Goal: Check status

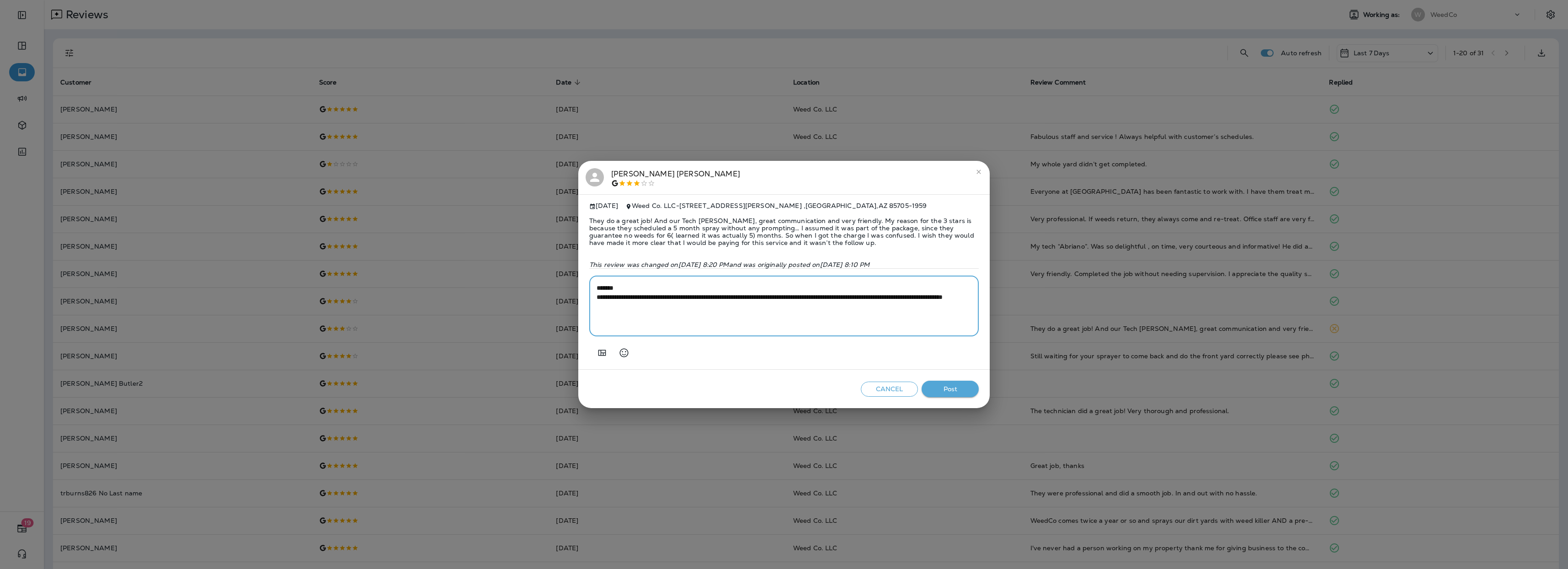
scroll to position [27, 0]
click at [973, 171] on button "close" at bounding box center [979, 172] width 15 height 15
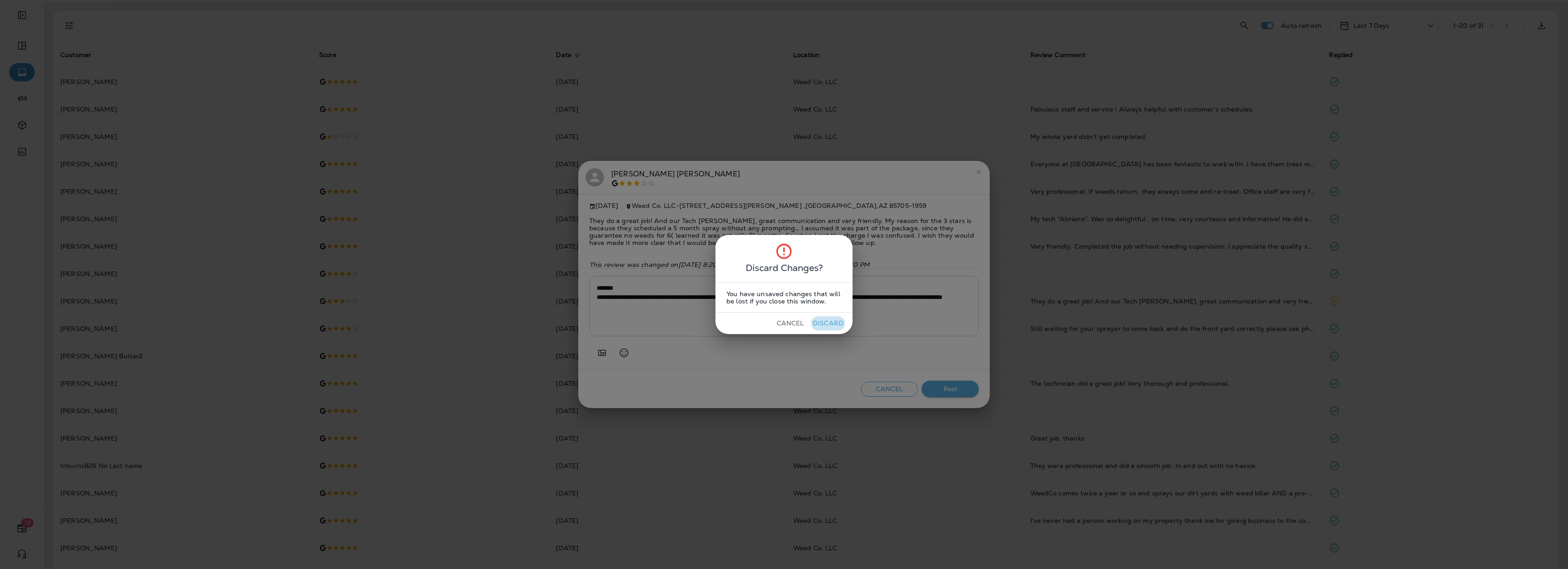
click at [827, 321] on button "Discard" at bounding box center [828, 323] width 34 height 14
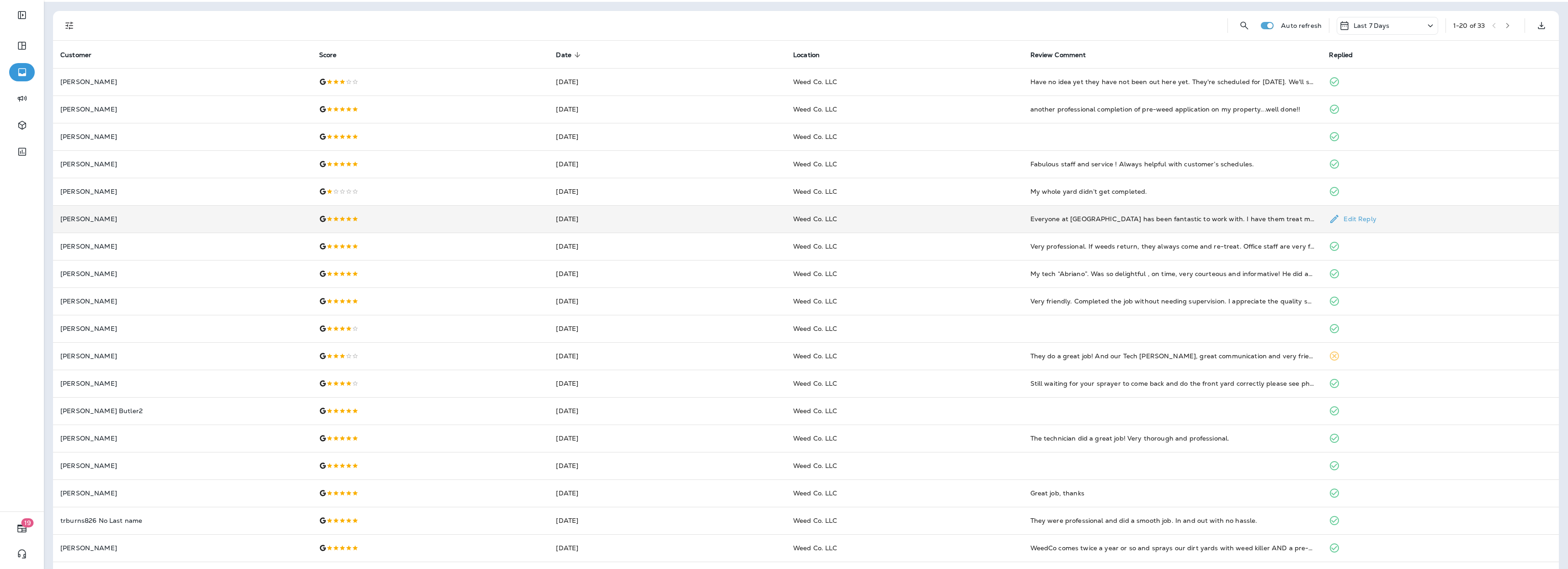
scroll to position [0, 0]
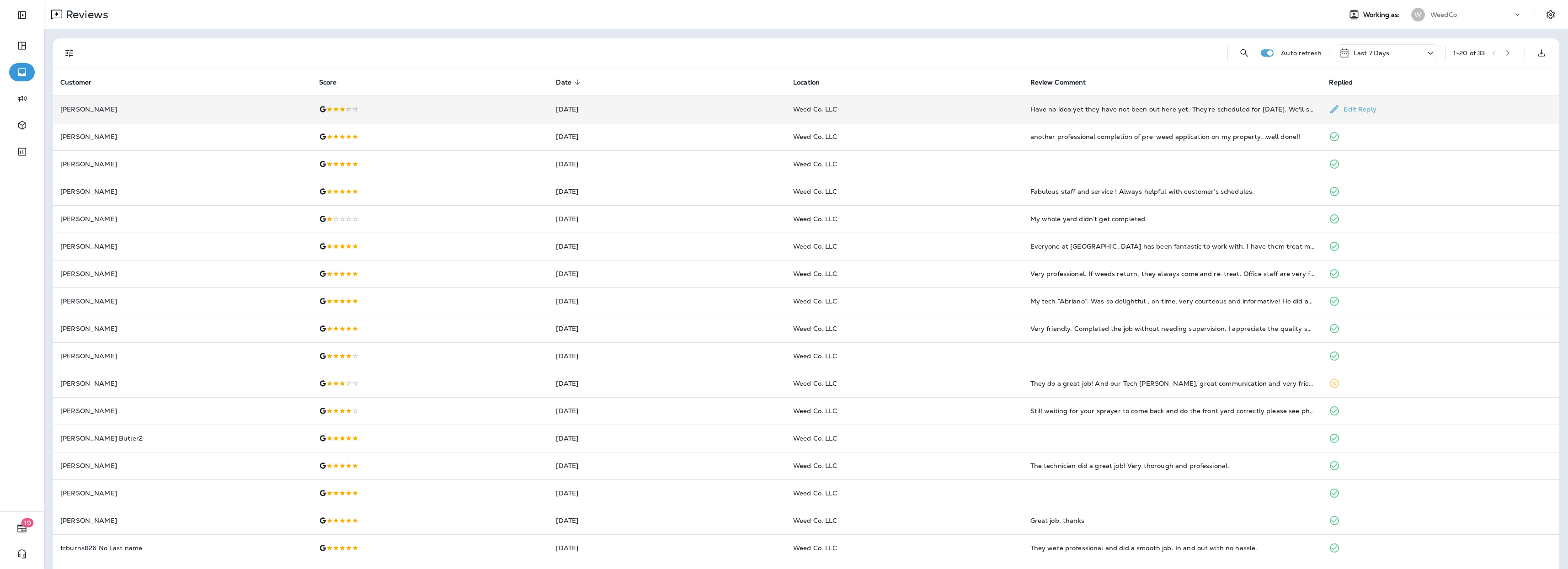
click at [401, 113] on td at bounding box center [430, 109] width 237 height 27
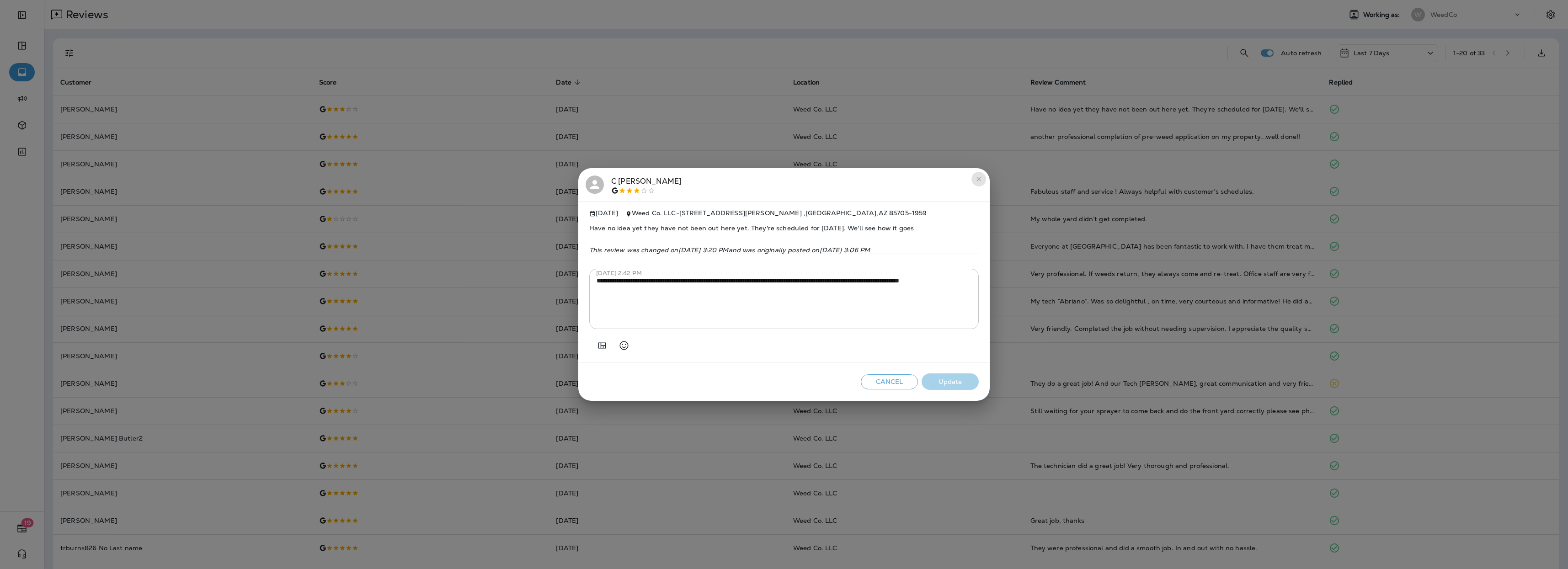
click at [981, 177] on icon "close" at bounding box center [978, 179] width 4 height 4
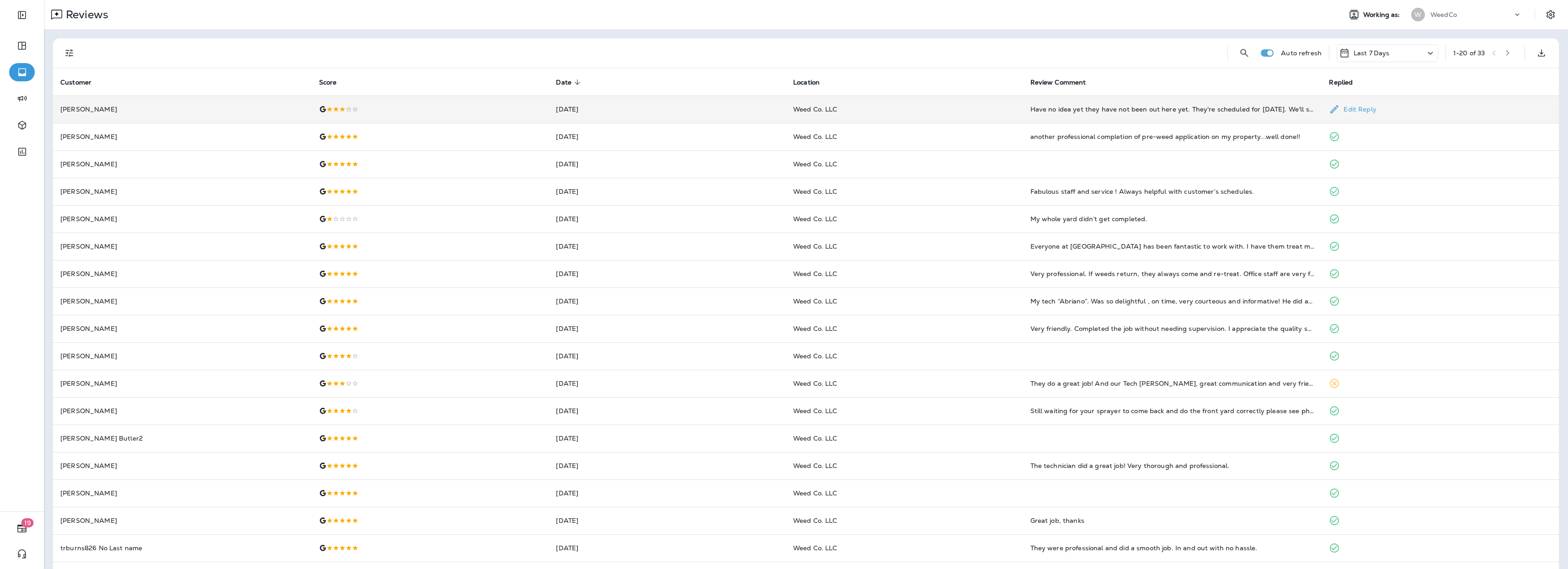
click at [182, 109] on p "[PERSON_NAME]" at bounding box center [182, 109] width 244 height 7
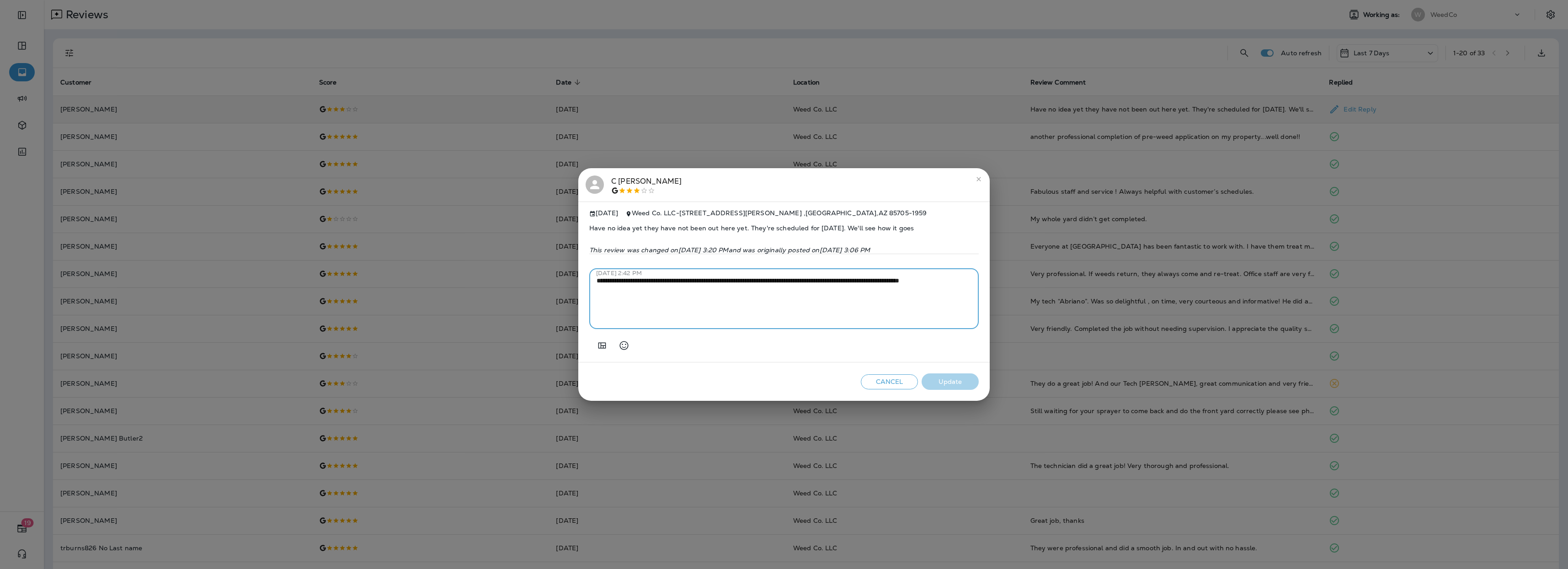
drag, startPoint x: 647, startPoint y: 293, endPoint x: 845, endPoint y: 282, distance: 198.3
click at [845, 282] on textarea "**********" at bounding box center [784, 299] width 375 height 46
type textarea "**********"
click at [983, 175] on button "close" at bounding box center [979, 179] width 15 height 15
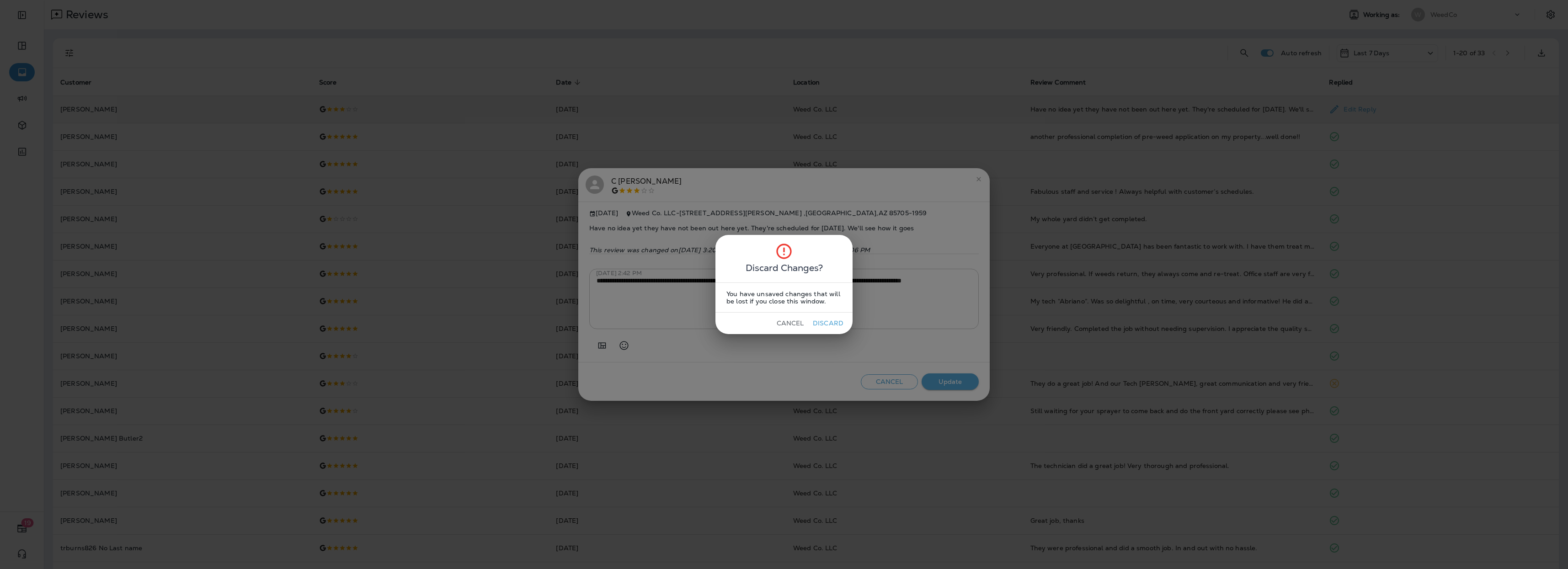
click at [830, 324] on button "Discard" at bounding box center [828, 323] width 34 height 14
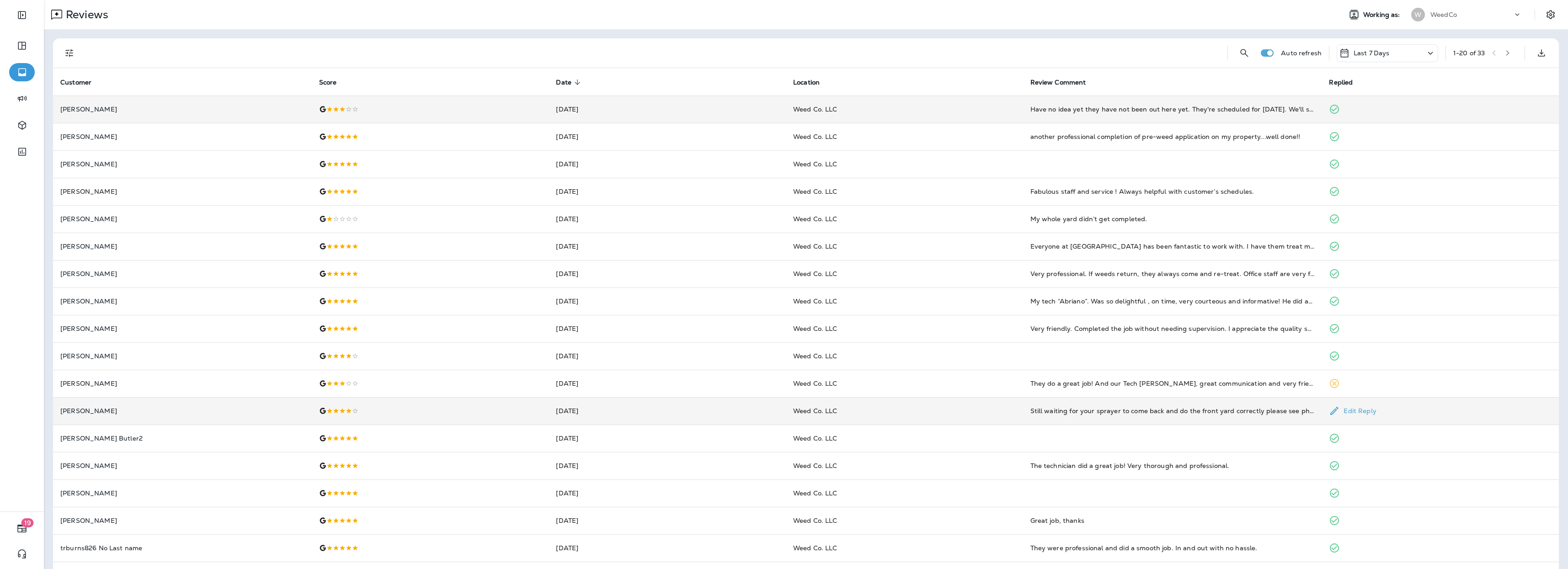
click at [638, 412] on td "[DATE]" at bounding box center [667, 411] width 237 height 27
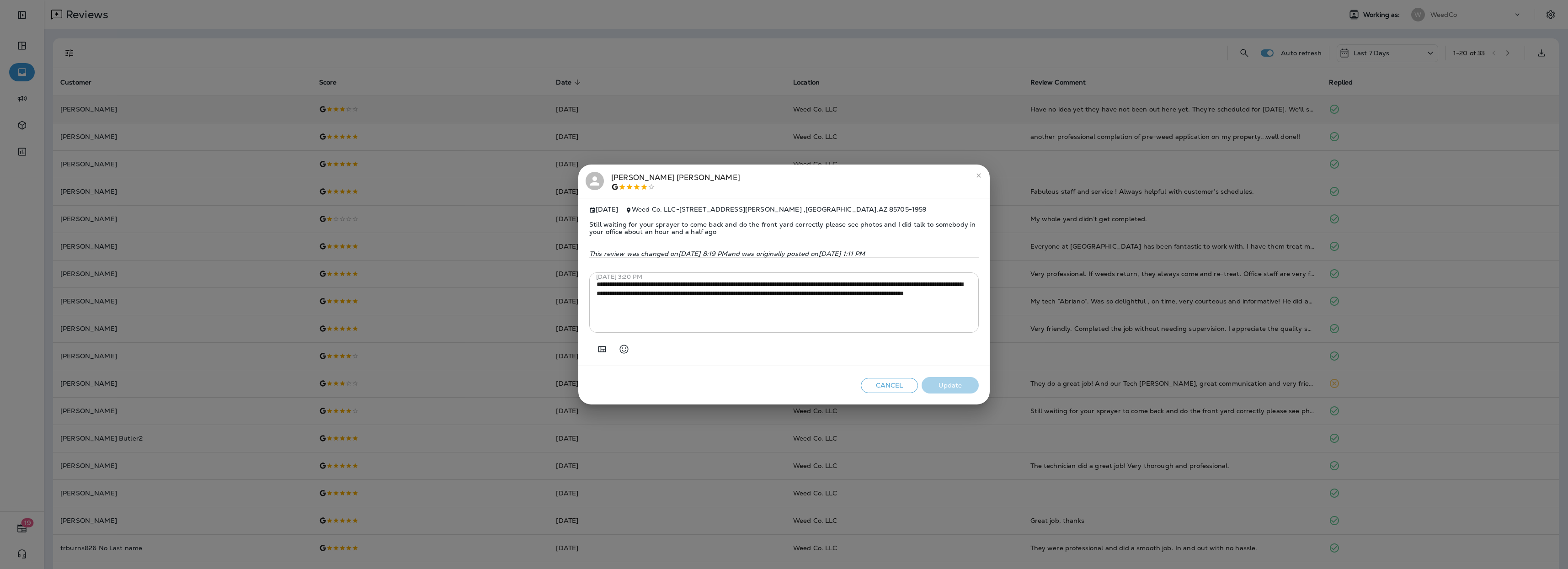
click at [980, 178] on icon "close" at bounding box center [979, 175] width 7 height 7
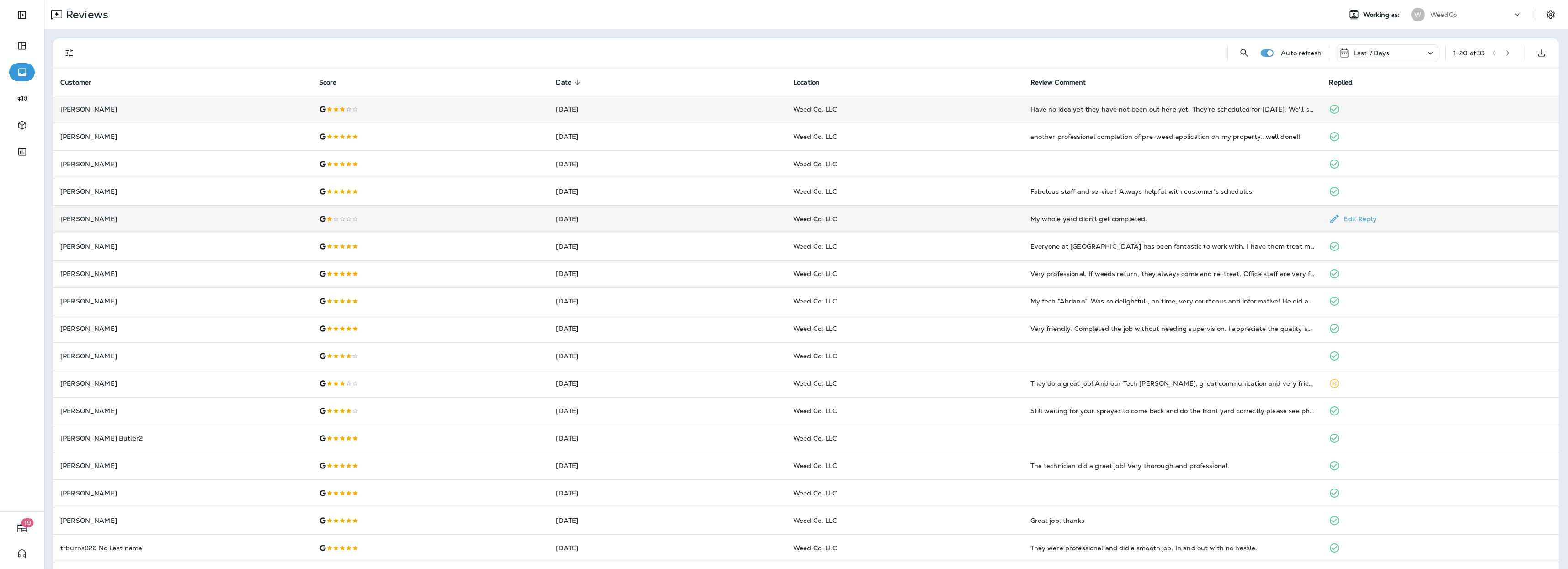
click at [407, 217] on div at bounding box center [430, 219] width 223 height 7
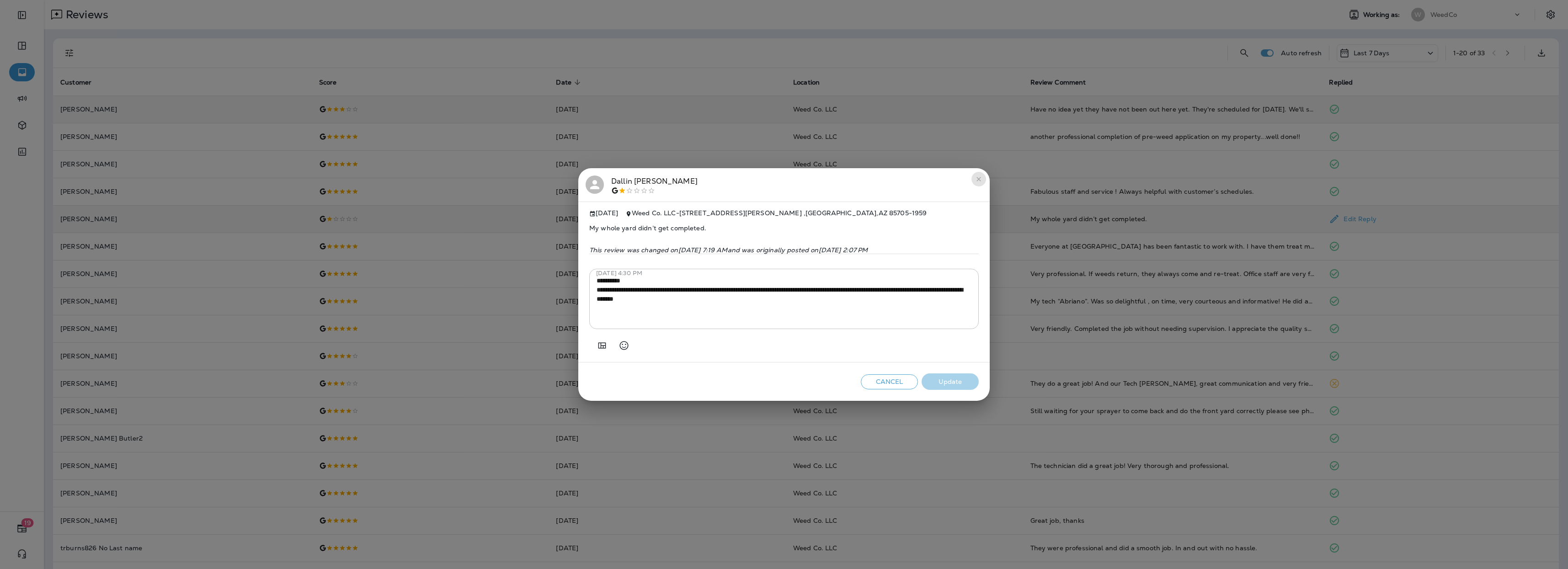
click at [982, 176] on icon "close" at bounding box center [979, 179] width 7 height 7
